Goal: Navigation & Orientation: Find specific page/section

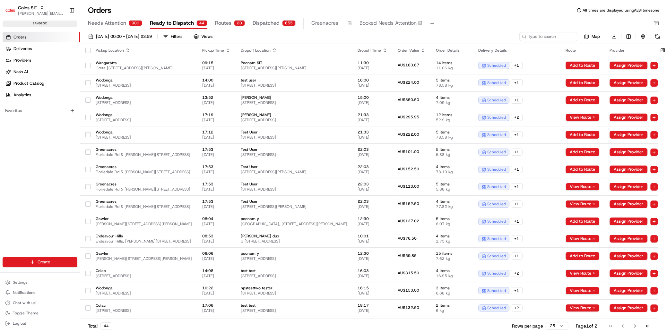
click at [59, 175] on div "Orders Deliveries Providers [PERSON_NAME] Product Catalog Analytics Favorites" at bounding box center [40, 150] width 80 height 241
click at [22, 286] on button "Settings" at bounding box center [40, 282] width 75 height 9
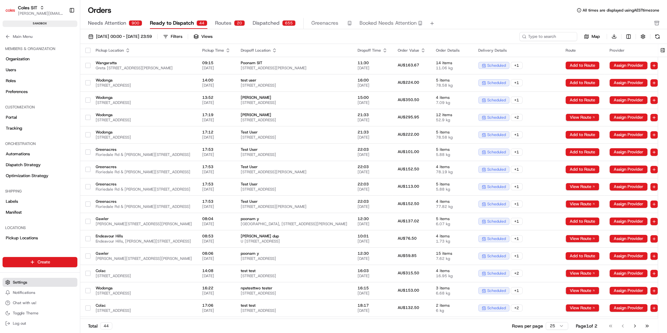
click at [22, 286] on button "Settings" at bounding box center [40, 282] width 75 height 9
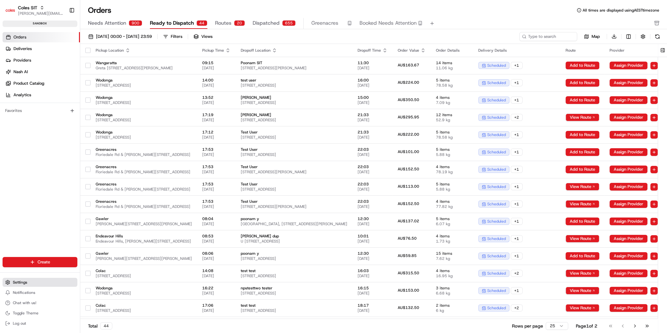
click at [22, 286] on button "Settings" at bounding box center [40, 282] width 75 height 9
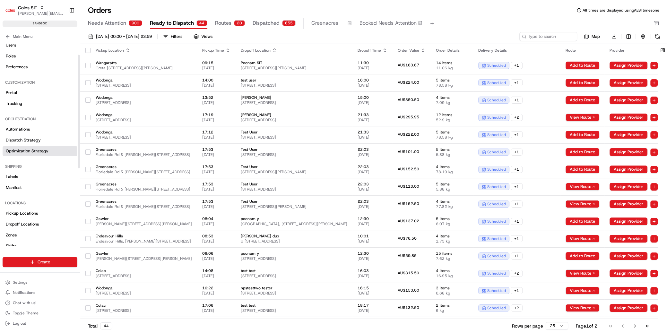
scroll to position [24, 0]
click at [13, 36] on span "Main Menu" at bounding box center [23, 36] width 20 height 5
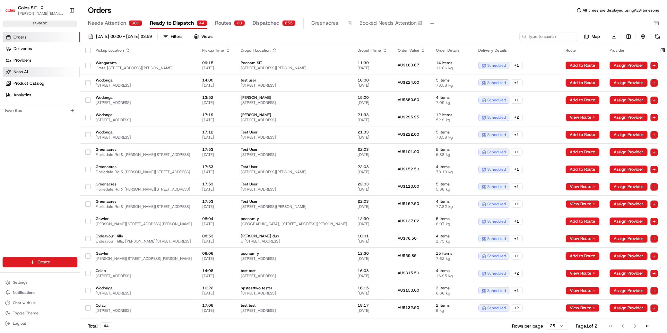
click at [26, 72] on span "Nash AI" at bounding box center [20, 72] width 14 height 6
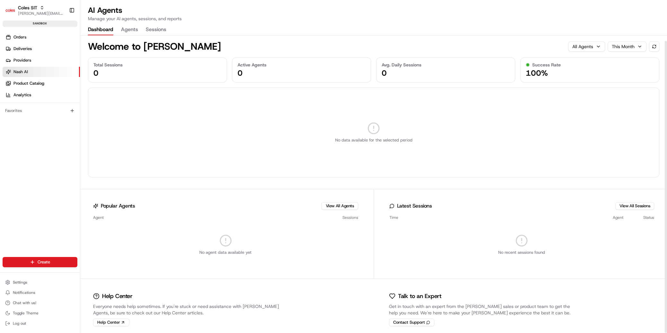
scroll to position [5, 0]
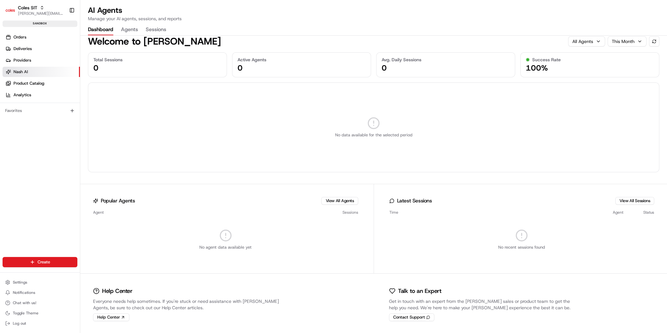
click at [118, 32] on div "Dashboard Agents Sessions" at bounding box center [127, 29] width 78 height 11
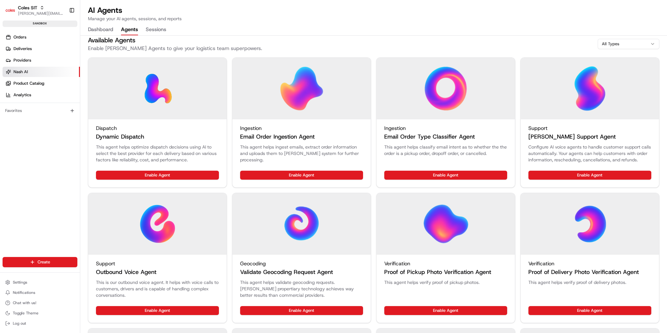
click at [125, 32] on button "Agents" at bounding box center [129, 29] width 17 height 11
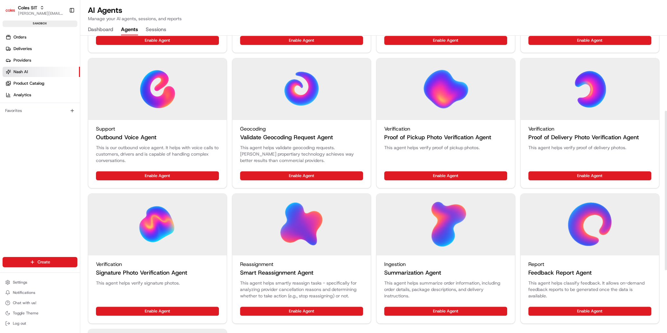
scroll to position [139, 0]
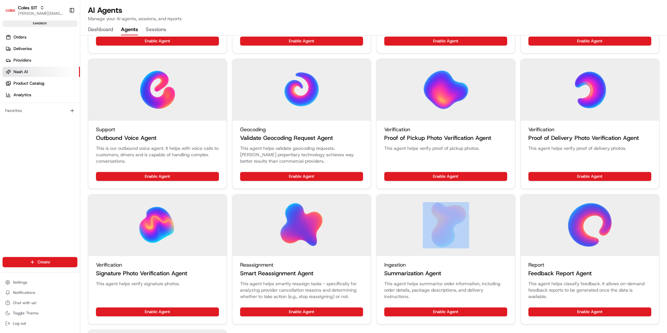
drag, startPoint x: 390, startPoint y: 260, endPoint x: 387, endPoint y: 192, distance: 68.2
click at [387, 191] on div "Dispatch Dynamic Dispatch This agent helps optimize dispatch decisions using AI…" at bounding box center [374, 185] width 572 height 524
click at [387, 193] on div "Dispatch Dynamic Dispatch This agent helps optimize dispatch decisions using AI…" at bounding box center [374, 185] width 572 height 524
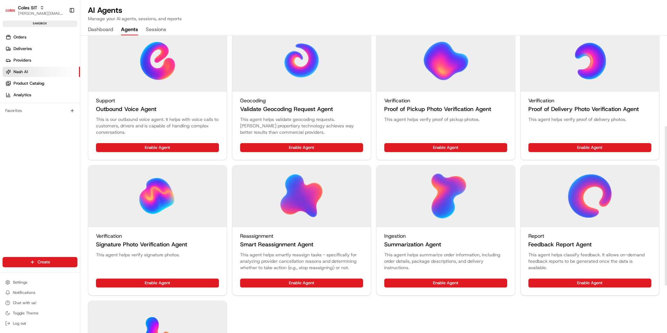
scroll to position [169, 0]
